Goal: Task Accomplishment & Management: Manage account settings

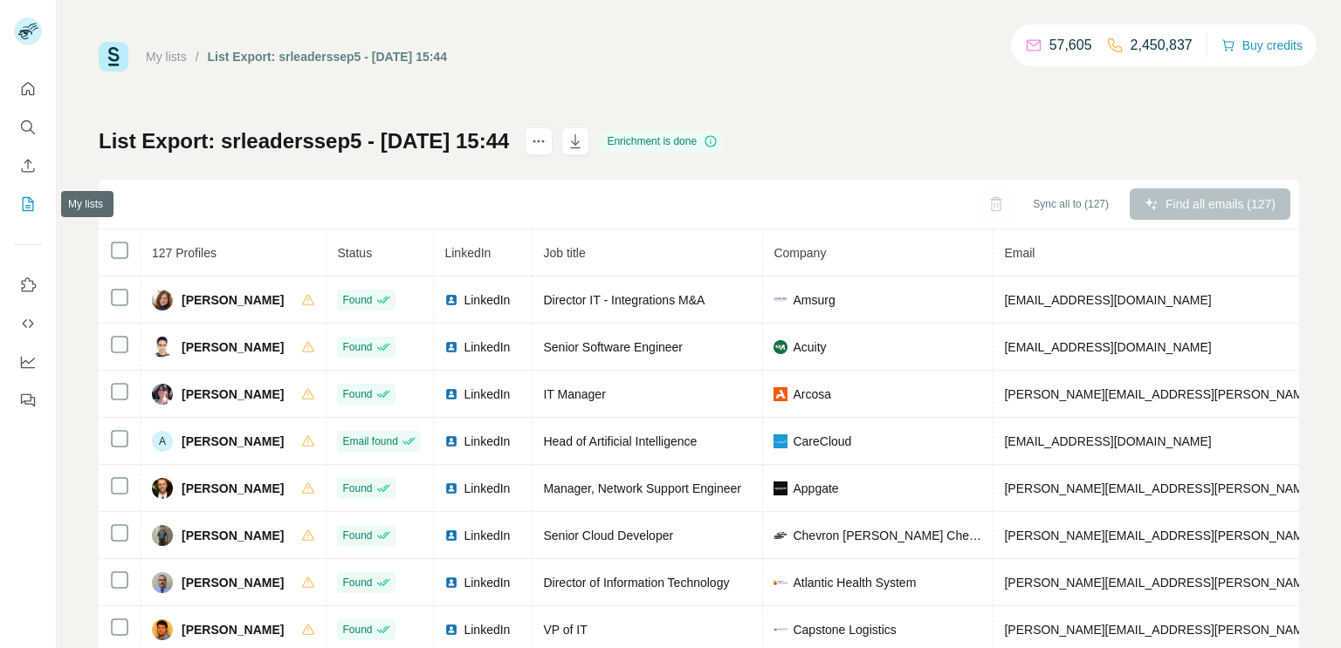
click at [29, 207] on icon "My lists" at bounding box center [29, 202] width 9 height 11
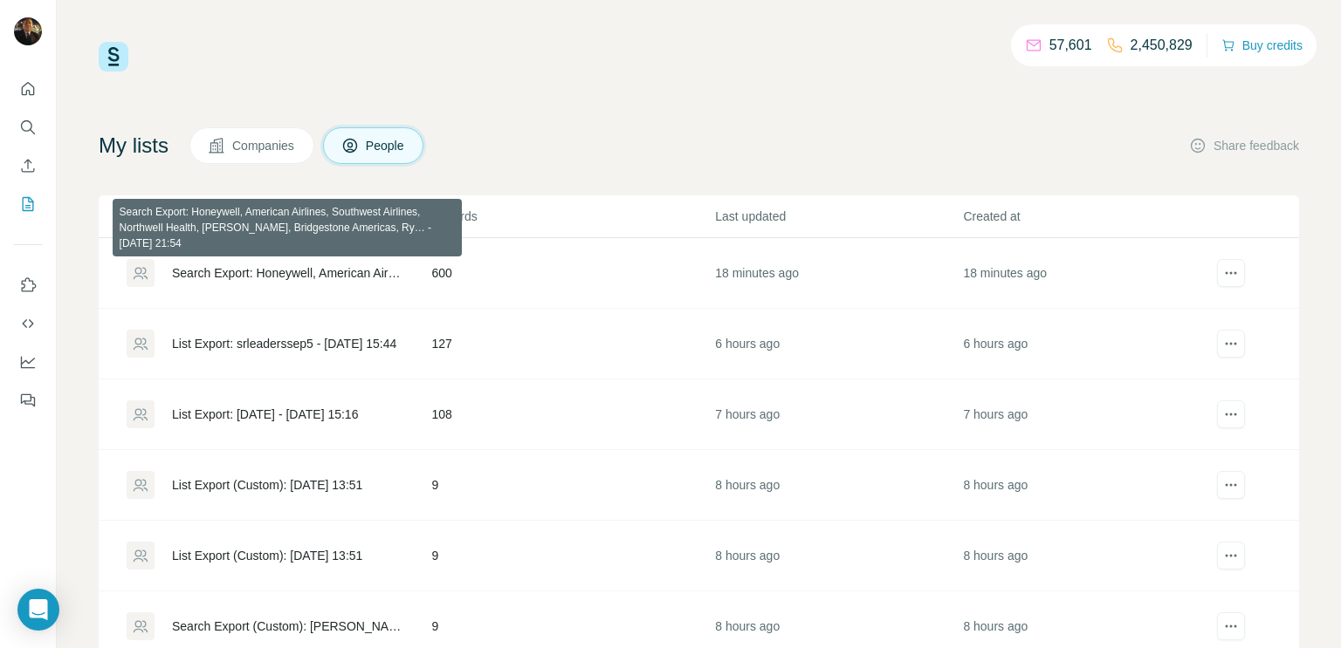
click at [208, 271] on div "Search Export: Honeywell, American Airlines, Southwest Airlines, Northwell Heal…" at bounding box center [287, 272] width 230 height 17
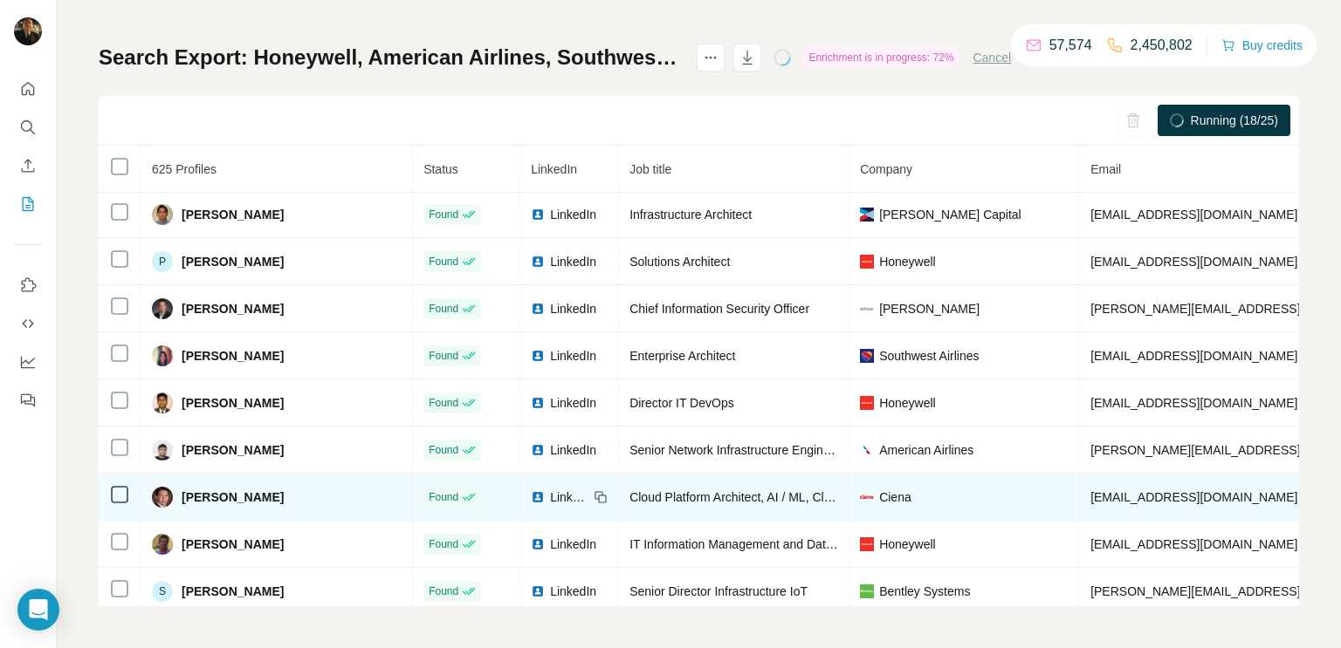
scroll to position [3126, 0]
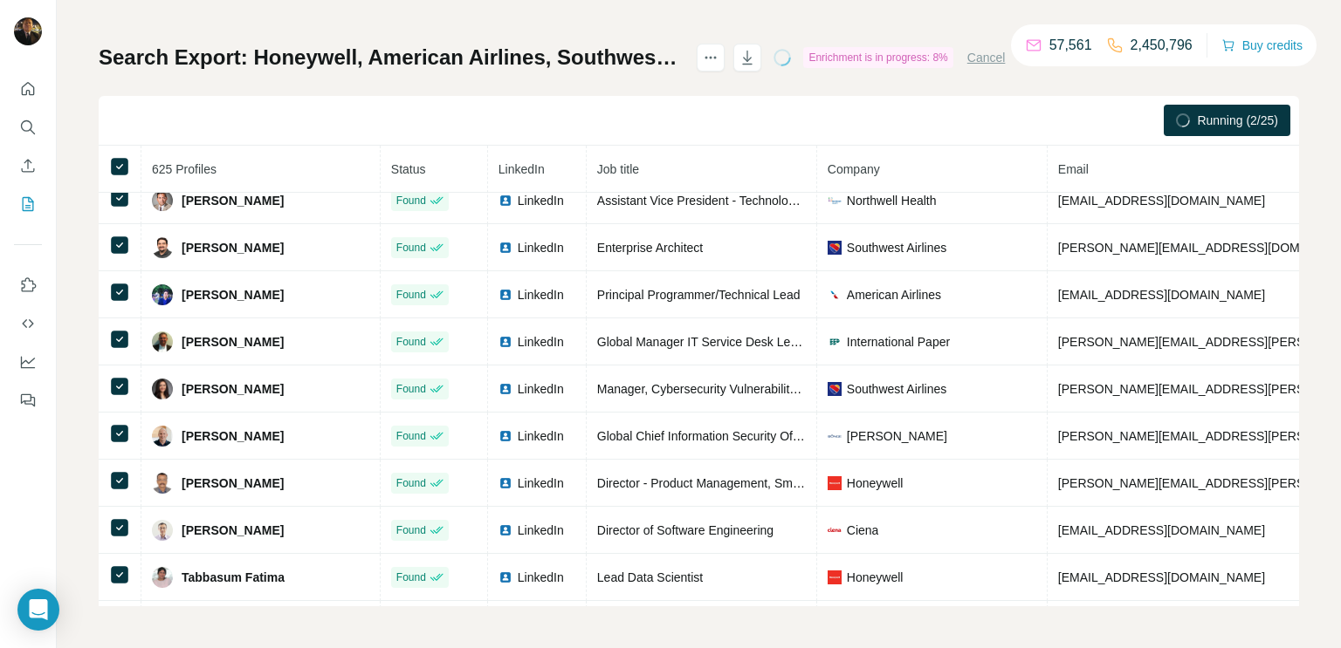
click at [859, 170] on span "Company" at bounding box center [853, 169] width 52 height 14
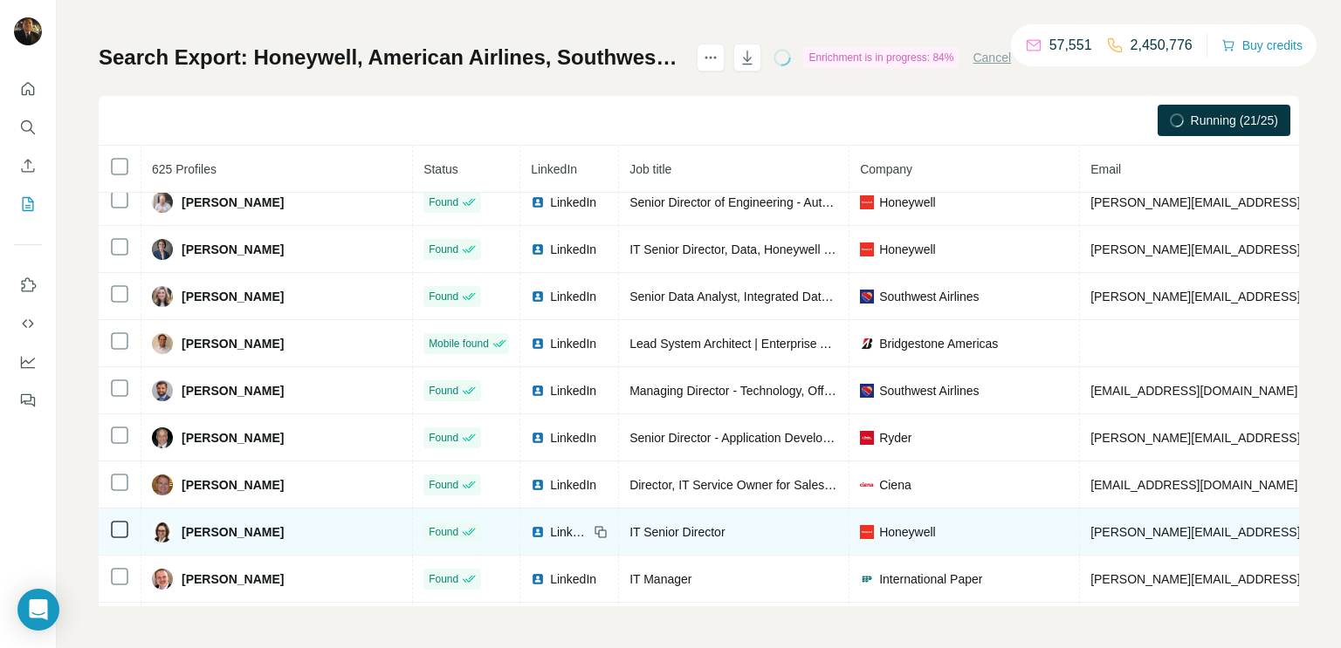
scroll to position [5284, 0]
